Goal: Information Seeking & Learning: Check status

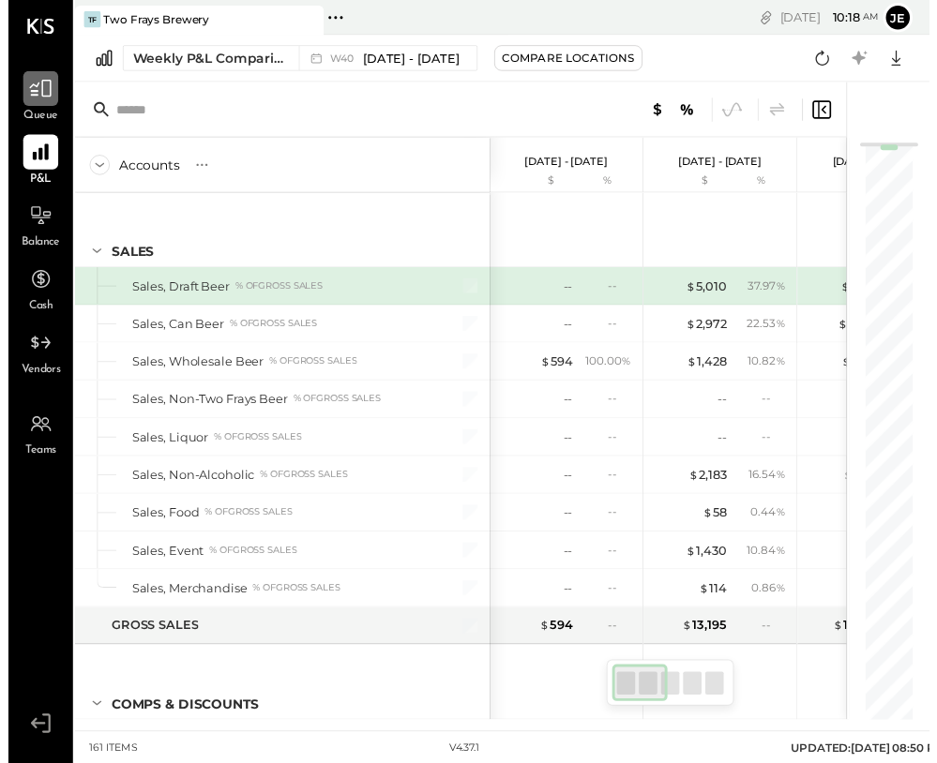
click at [28, 95] on icon at bounding box center [33, 90] width 24 height 24
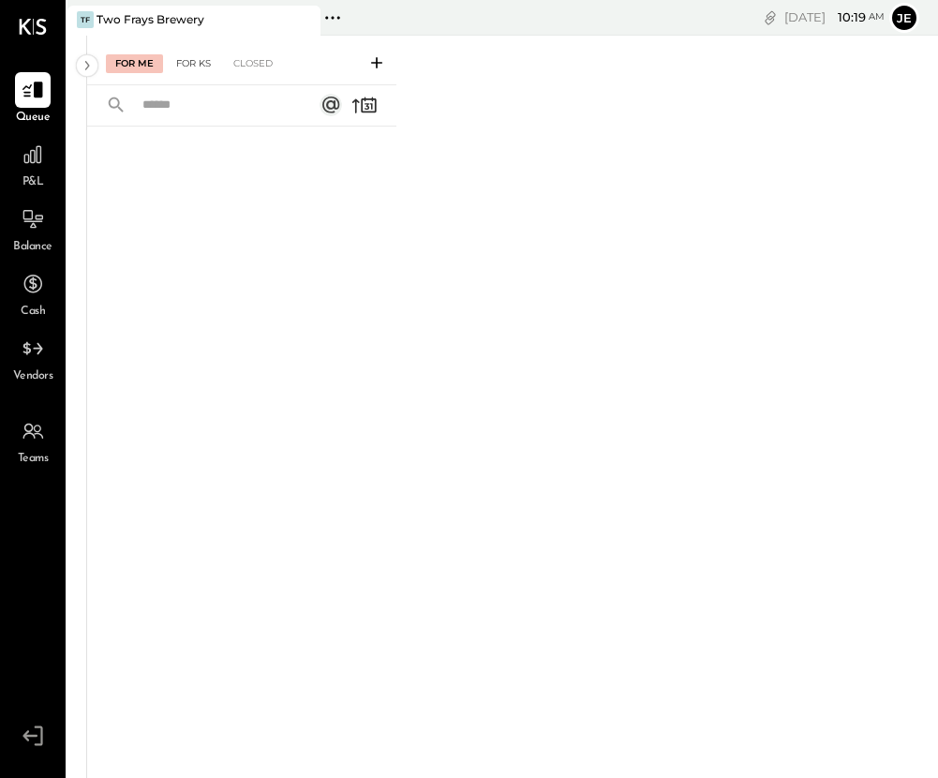
click at [191, 56] on div "For KS" at bounding box center [193, 63] width 53 height 19
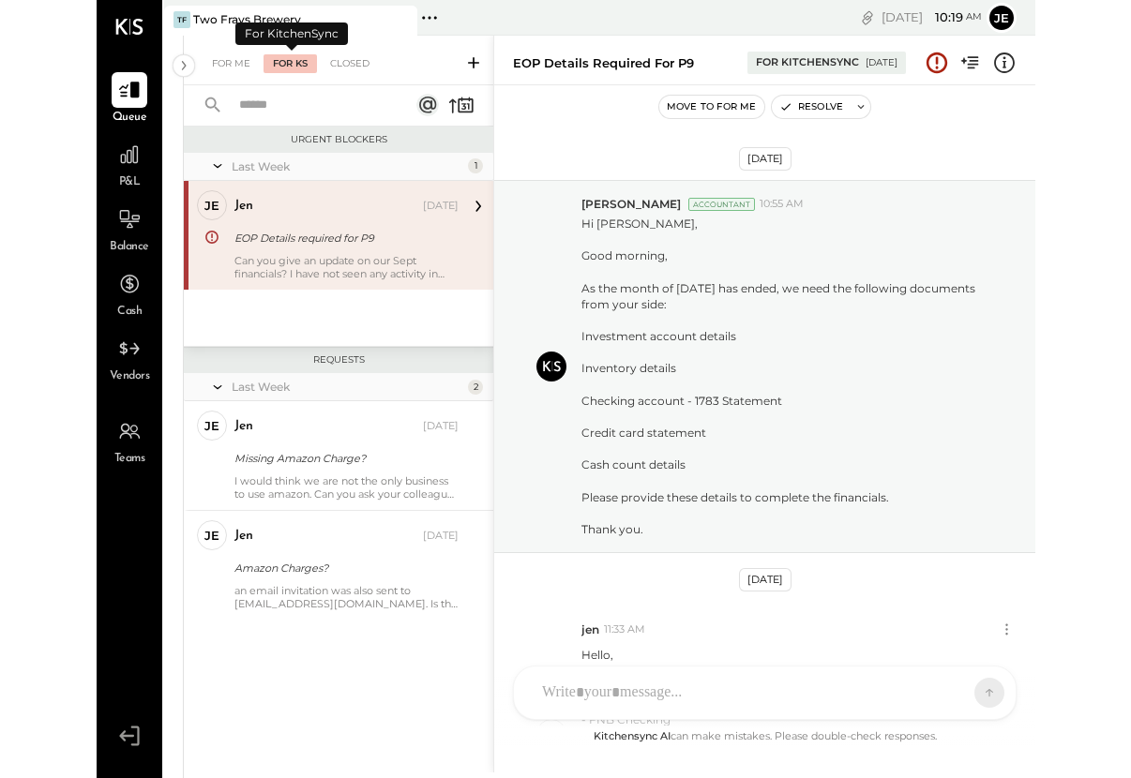
scroll to position [441, 0]
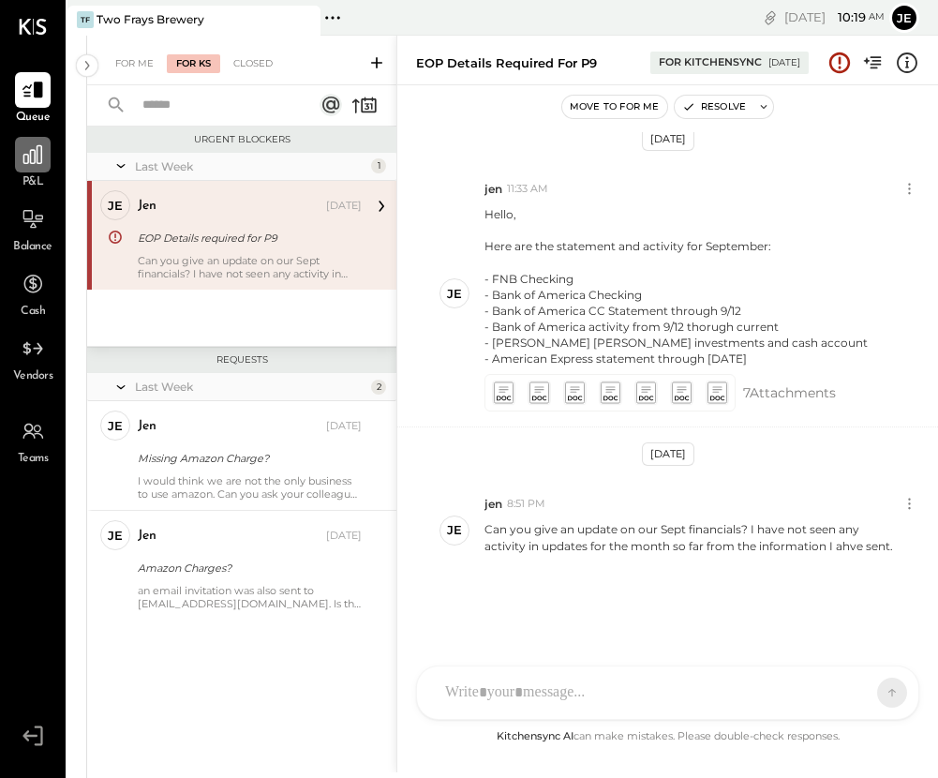
click at [26, 158] on icon at bounding box center [33, 155] width 24 height 24
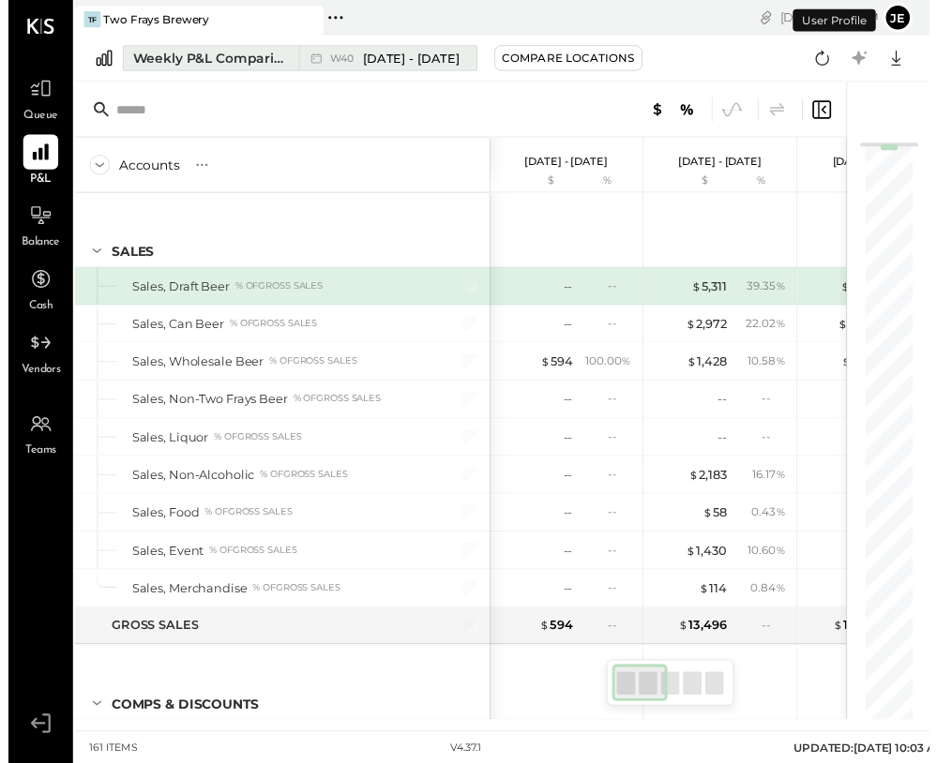
click at [253, 62] on div "Weekly P&L Comparison" at bounding box center [206, 59] width 158 height 19
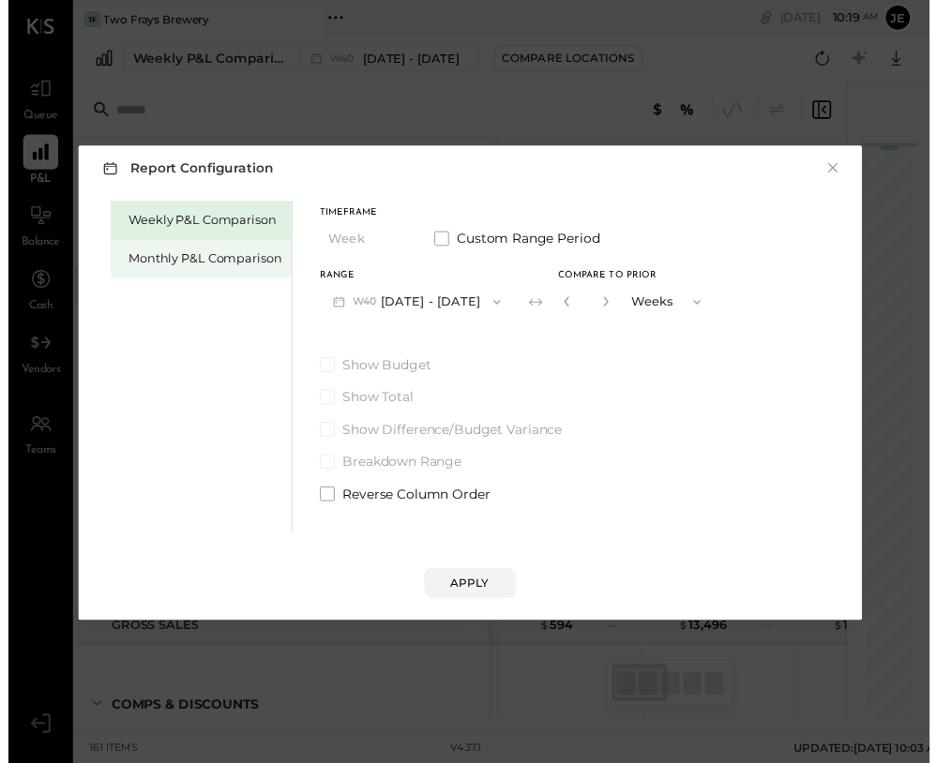
click at [185, 254] on div "Monthly P&L Comparison" at bounding box center [201, 263] width 156 height 18
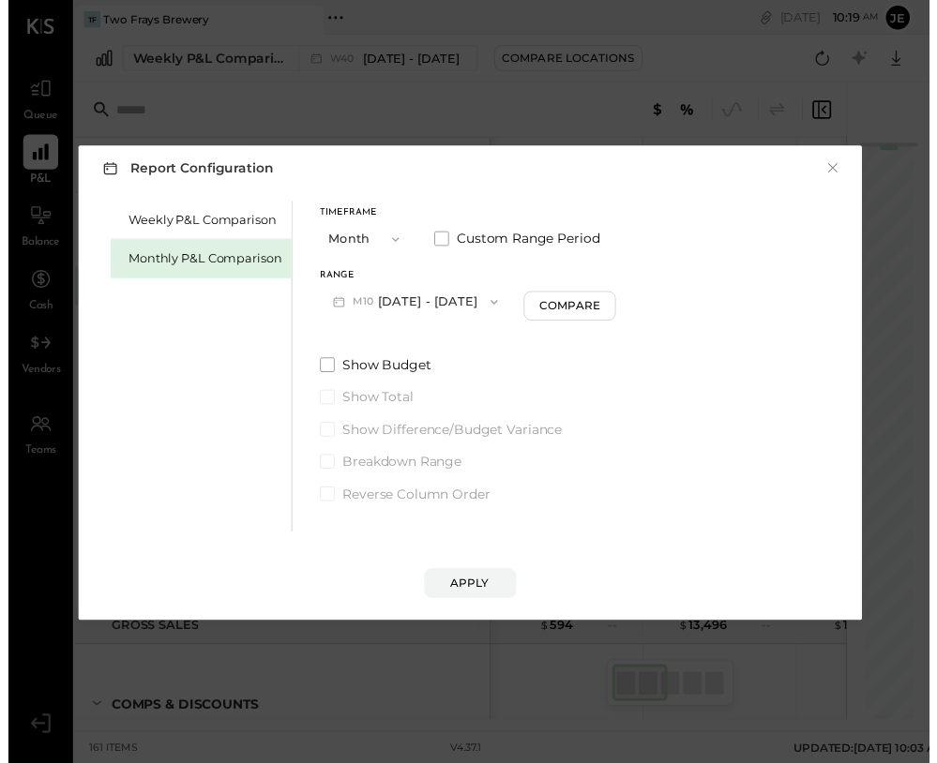
click at [487, 300] on icon "button" at bounding box center [494, 307] width 15 height 15
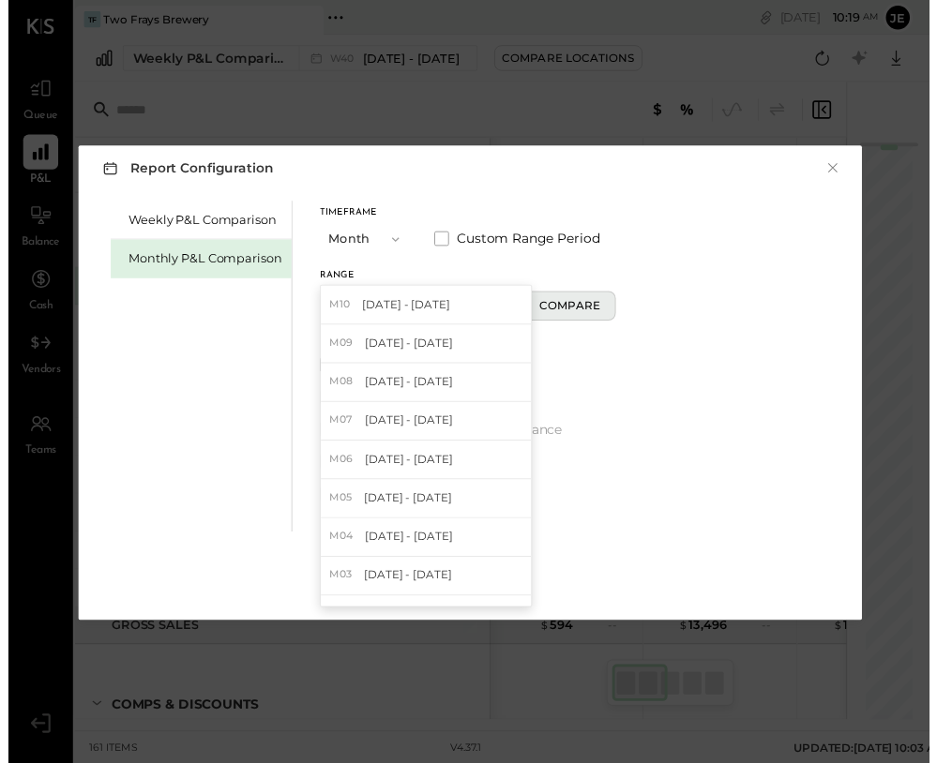
click at [558, 308] on div "Compare" at bounding box center [570, 311] width 61 height 16
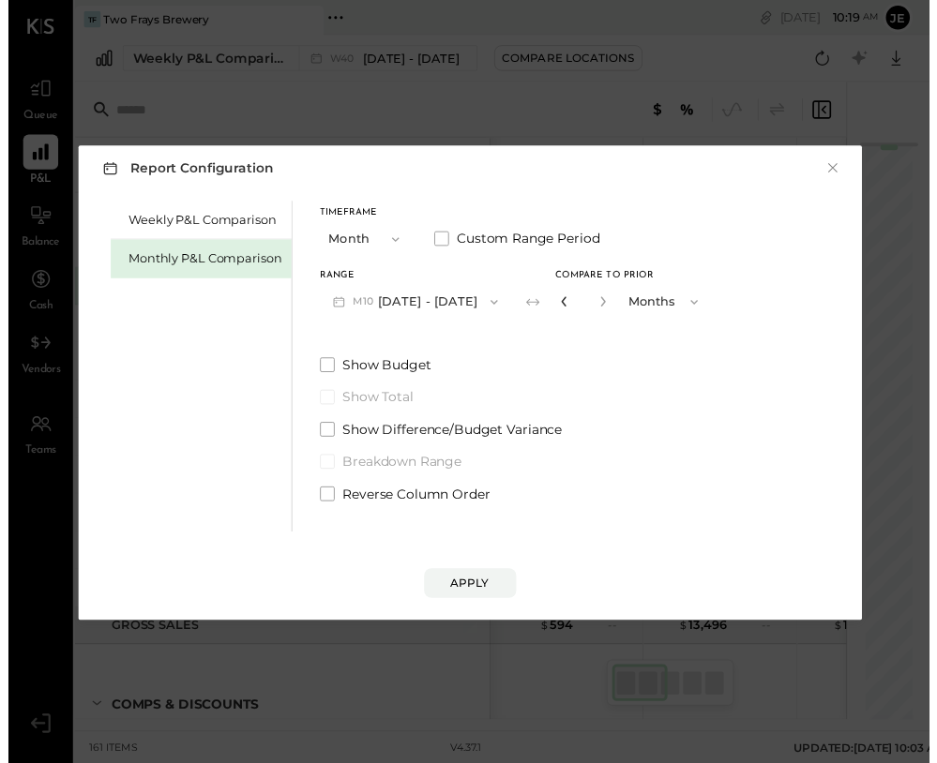
click at [560, 305] on icon "button" at bounding box center [565, 306] width 11 height 11
click at [553, 305] on div "Compare" at bounding box center [570, 311] width 61 height 16
click at [560, 305] on icon "button" at bounding box center [565, 306] width 11 height 11
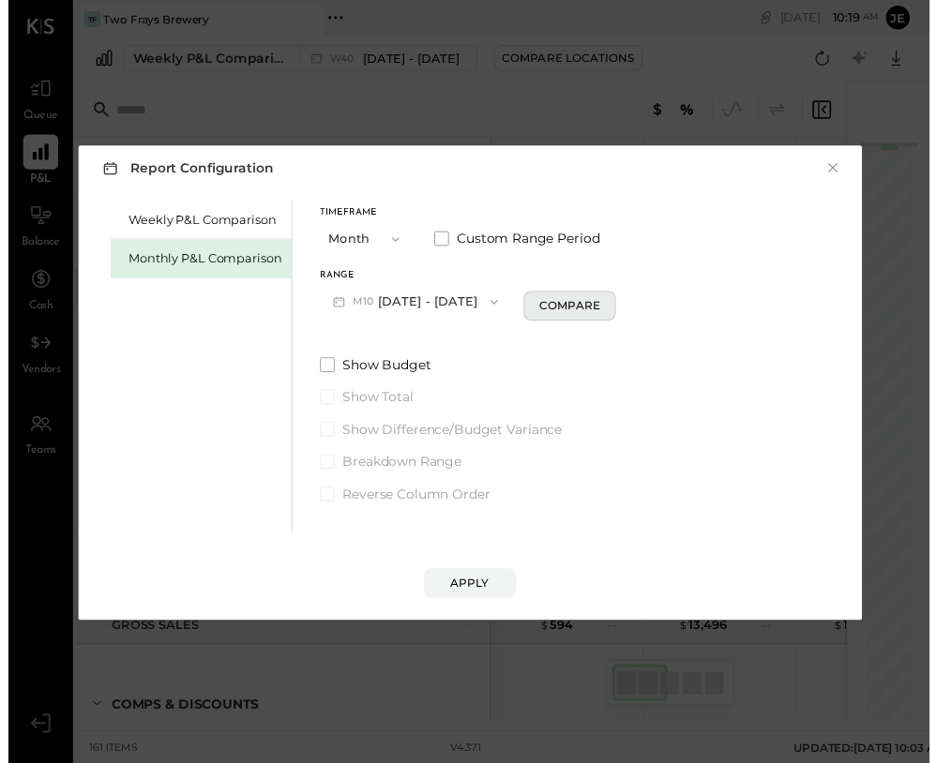
click at [585, 308] on div "Compare" at bounding box center [570, 311] width 61 height 16
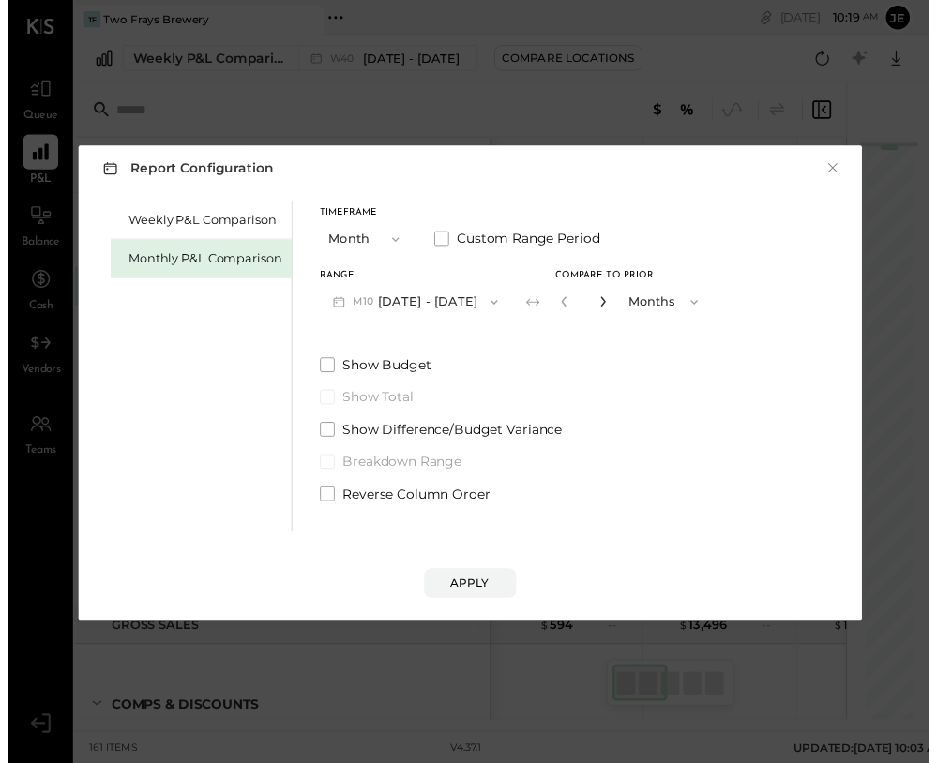
click at [603, 302] on icon "button" at bounding box center [605, 307] width 5 height 10
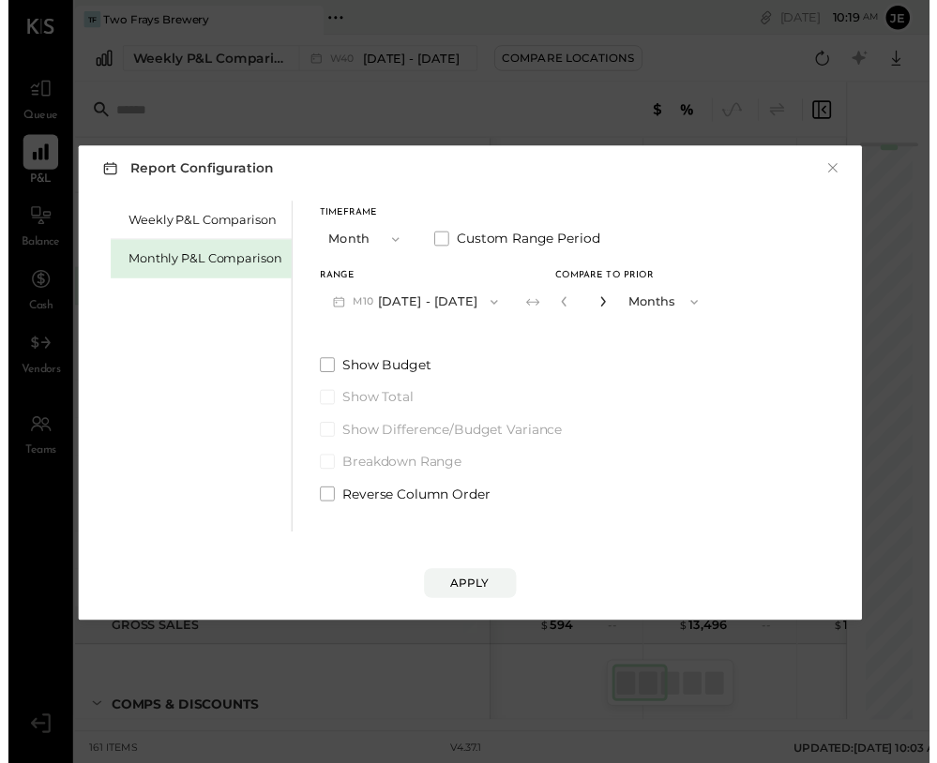
type input "*"
click at [459, 591] on div "Apply" at bounding box center [469, 593] width 39 height 16
